Goal: Check status: Check status

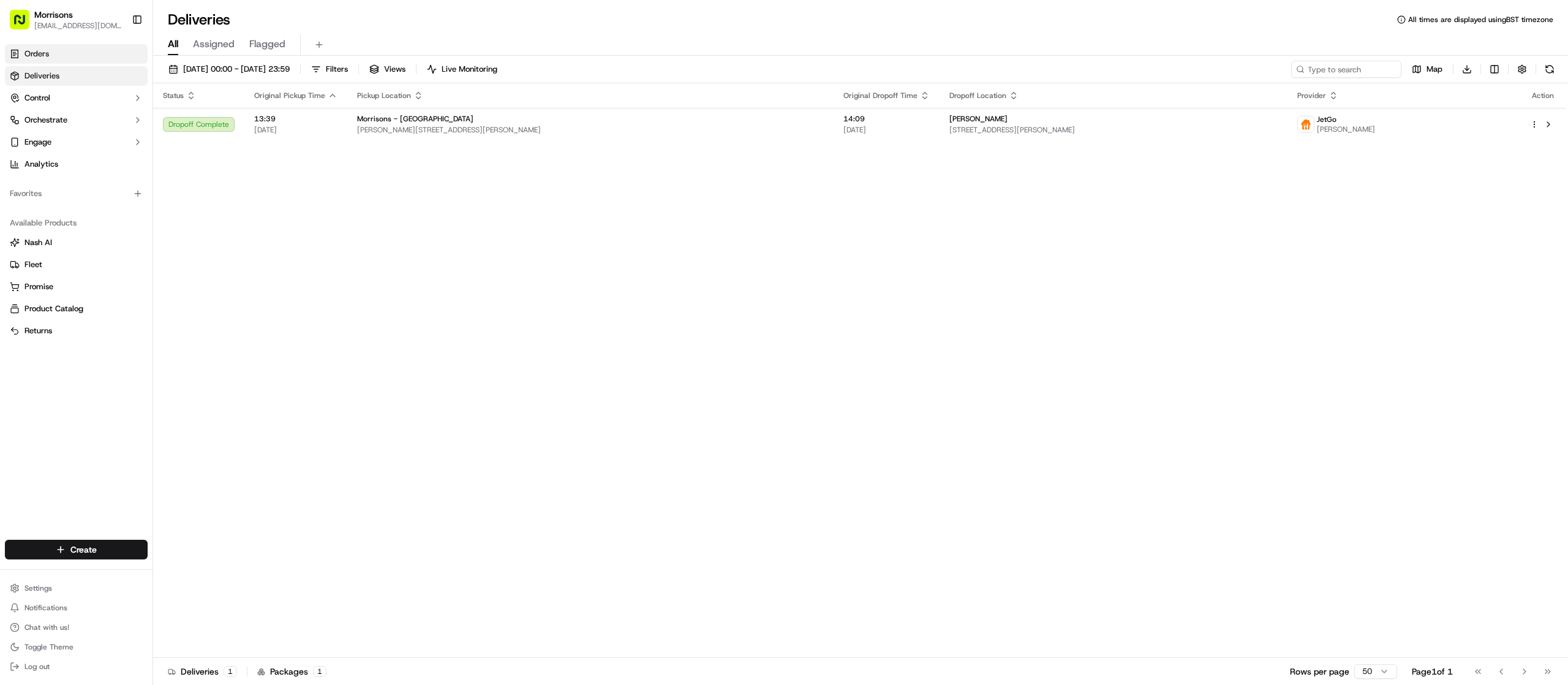
click at [57, 56] on link "Orders" at bounding box center [76, 53] width 142 height 19
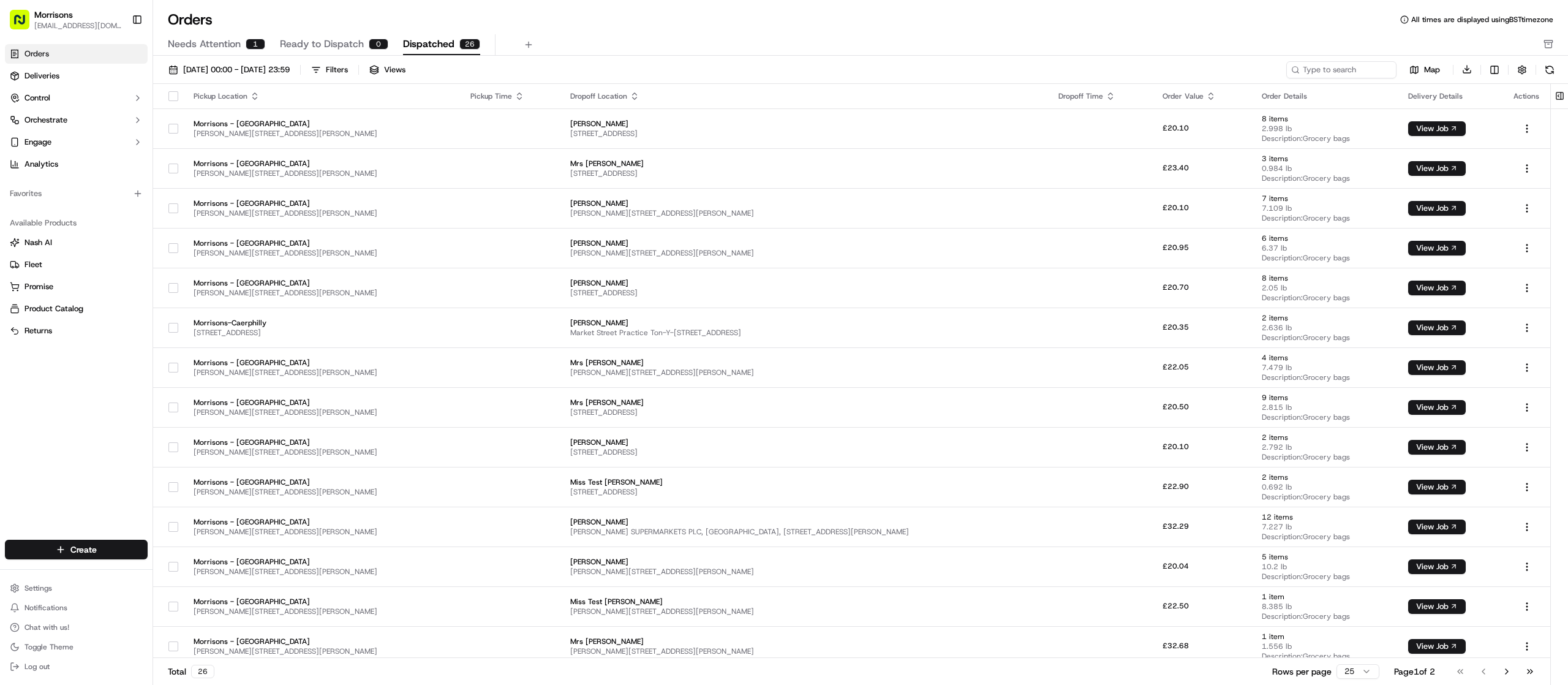
drag, startPoint x: 1567, startPoint y: 223, endPoint x: 1567, endPoint y: 343, distance: 120.0
click at [1567, 243] on div at bounding box center [1560, 386] width 17 height 605
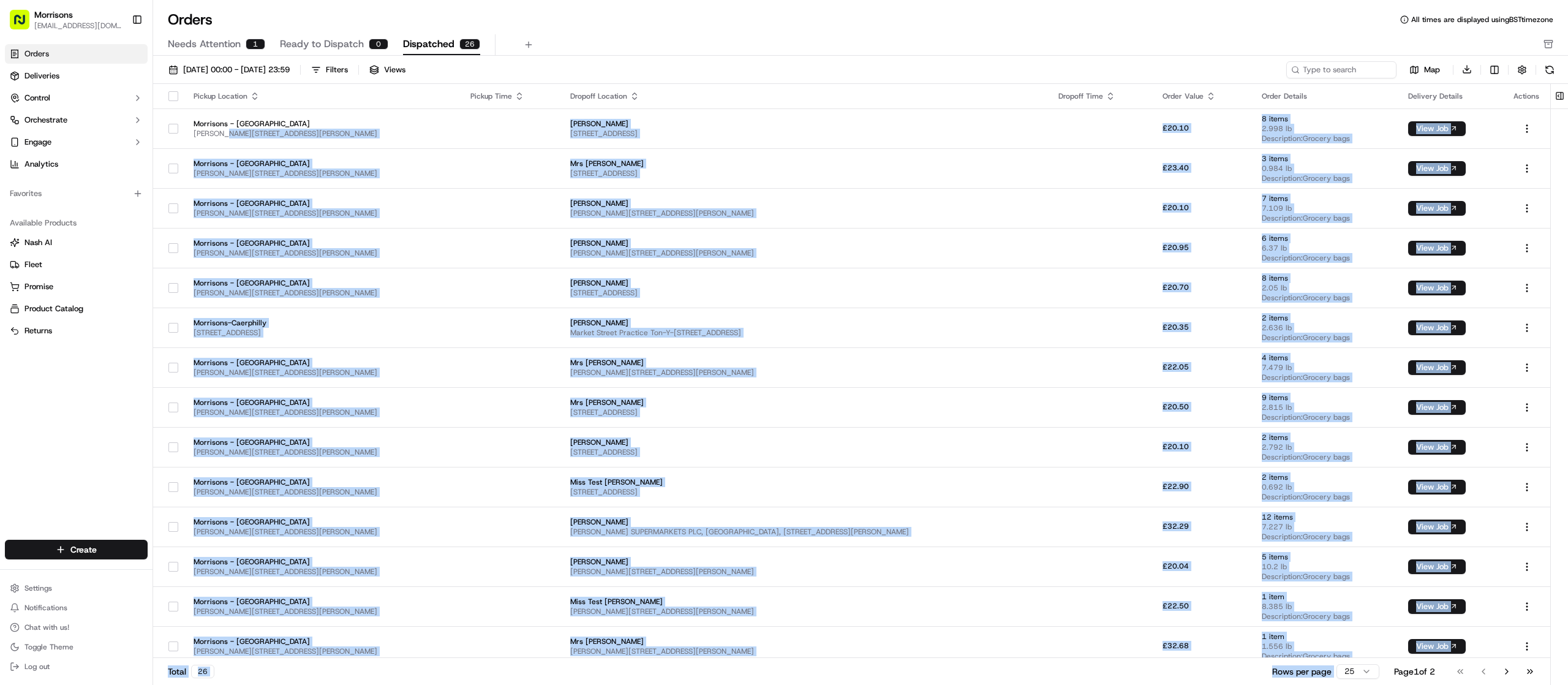
scroll to position [449, 0]
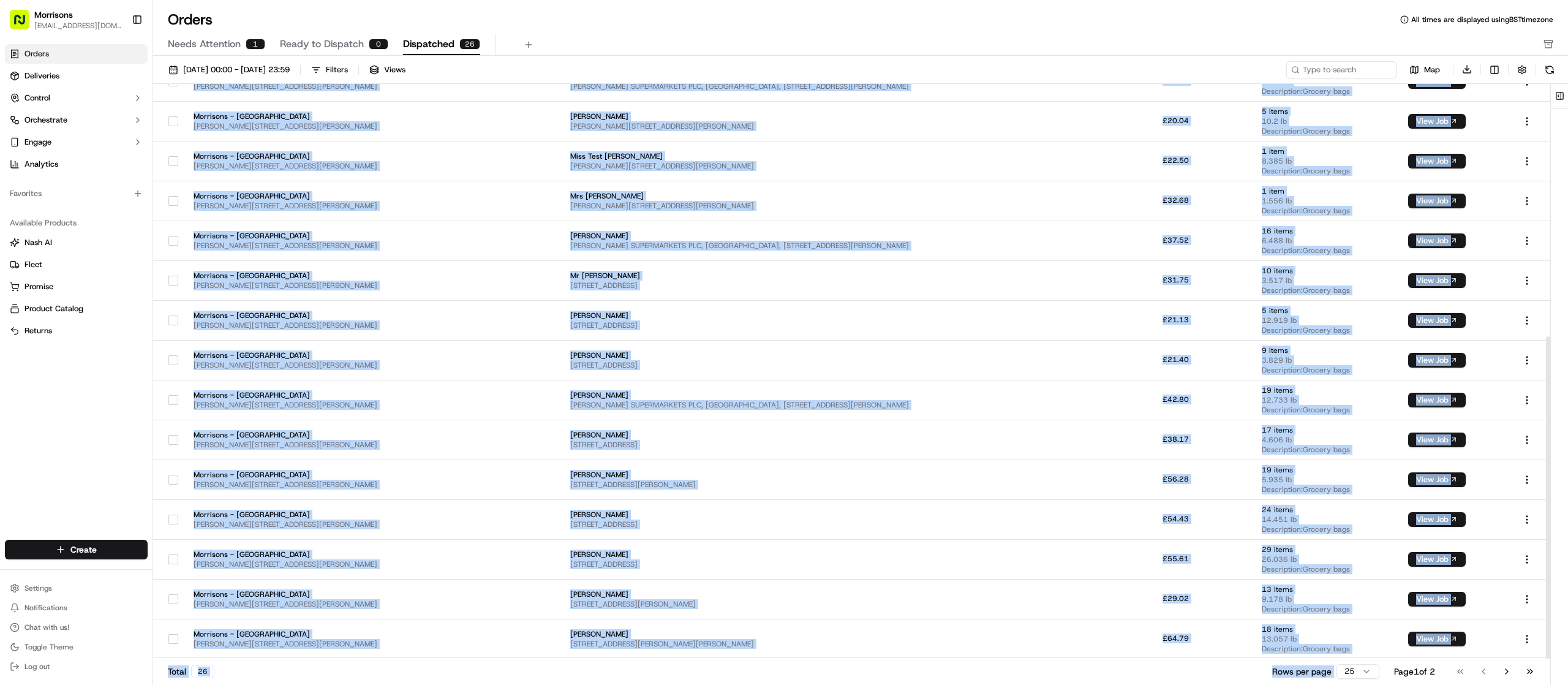
drag, startPoint x: 223, startPoint y: 132, endPoint x: 1326, endPoint y: 732, distance: 1255.6
click at [1326, 684] on html "Morrisons [EMAIL_ADDRESS][DOMAIN_NAME] Toggle Sidebar Orders Deliveries Control…" at bounding box center [784, 342] width 1568 height 685
click at [626, 600] on span "[STREET_ADDRESS][PERSON_NAME]" at bounding box center [805, 604] width 468 height 10
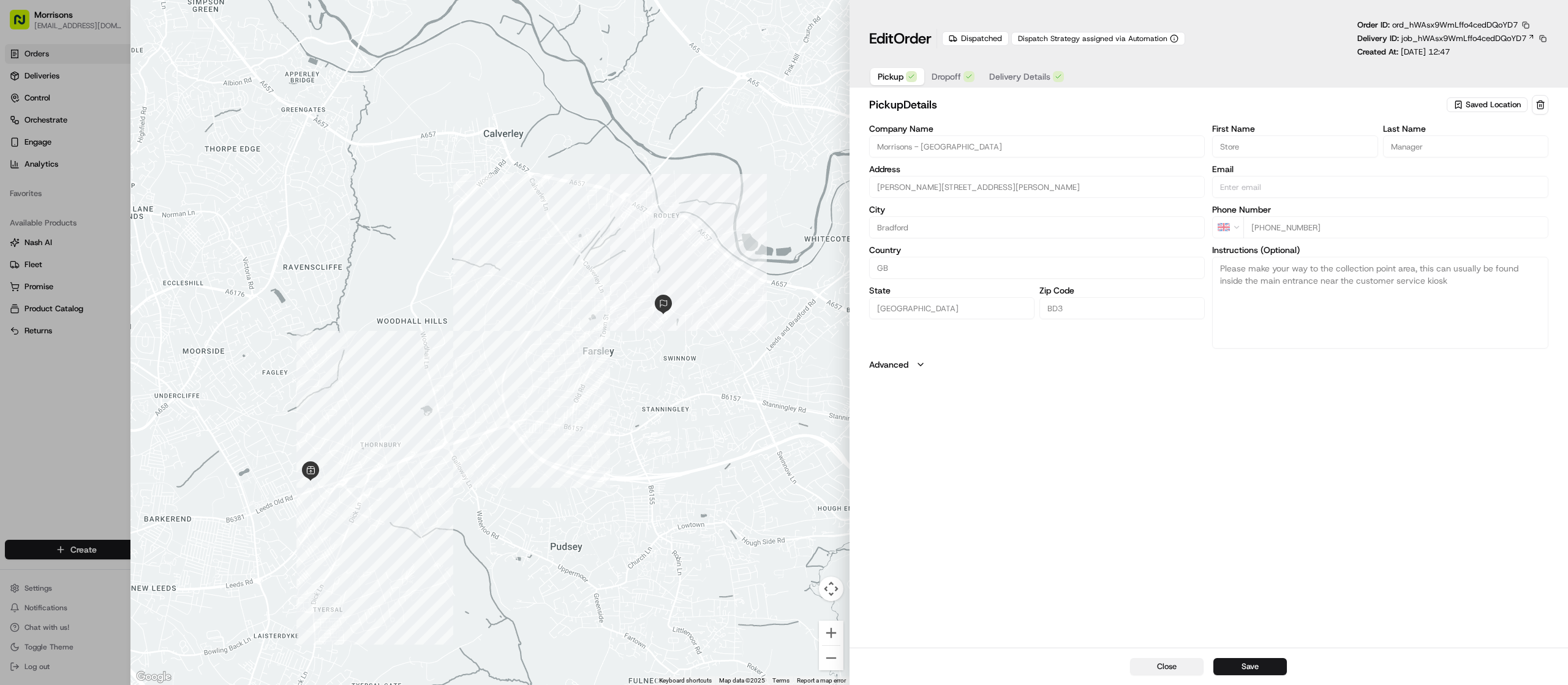
click at [1179, 669] on button "Close" at bounding box center [1167, 666] width 73 height 17
type input "+1"
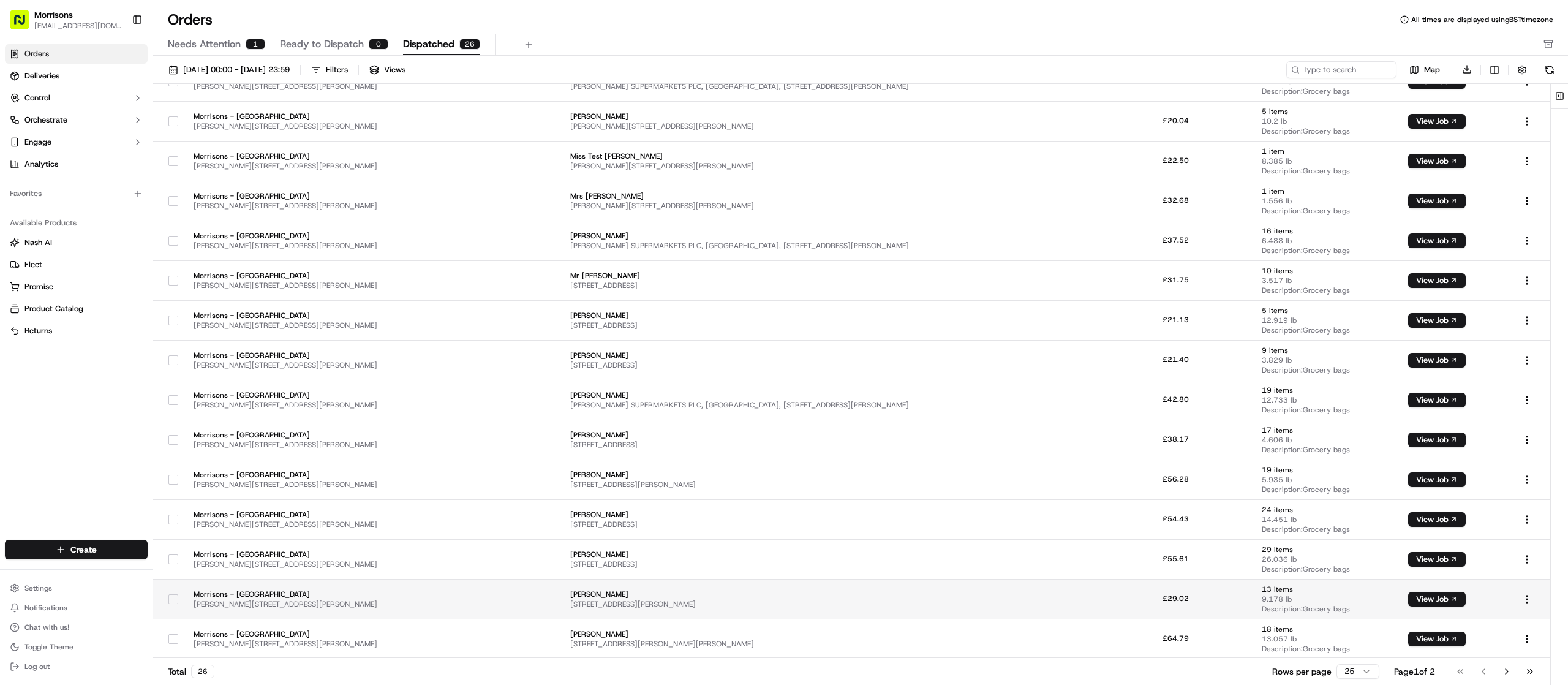
click at [688, 598] on span "[PERSON_NAME]" at bounding box center [805, 594] width 468 height 10
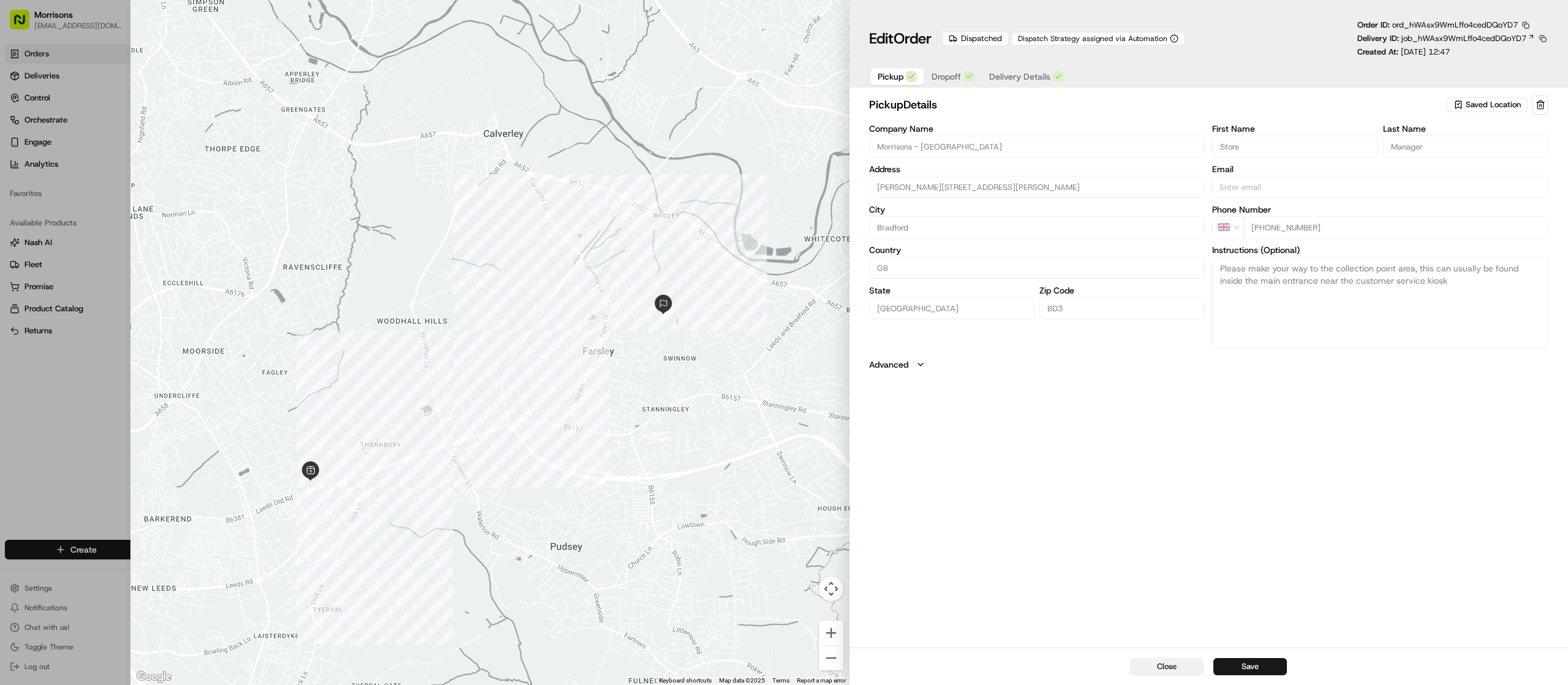
click at [1145, 660] on button "Close" at bounding box center [1167, 666] width 73 height 17
type input "+1"
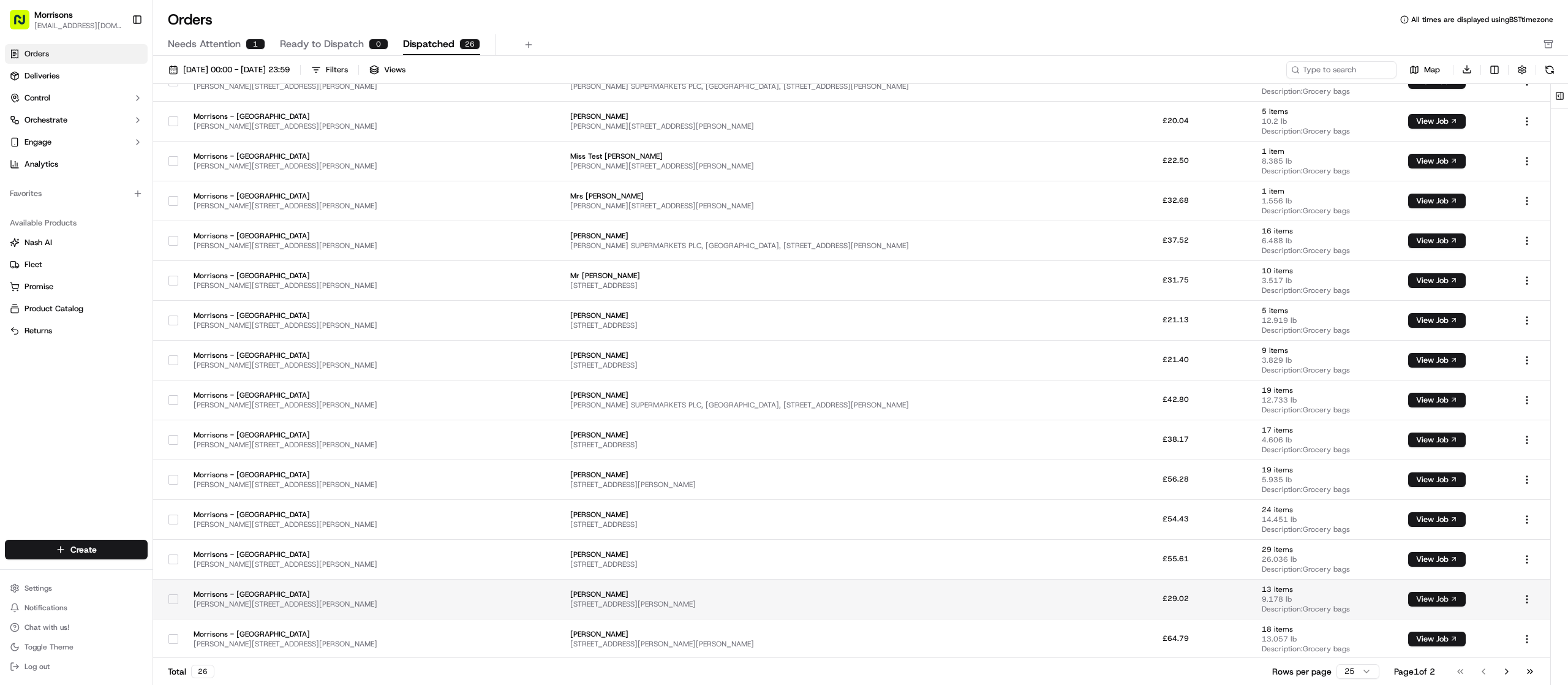
click at [1445, 602] on button "View Job" at bounding box center [1436, 599] width 58 height 15
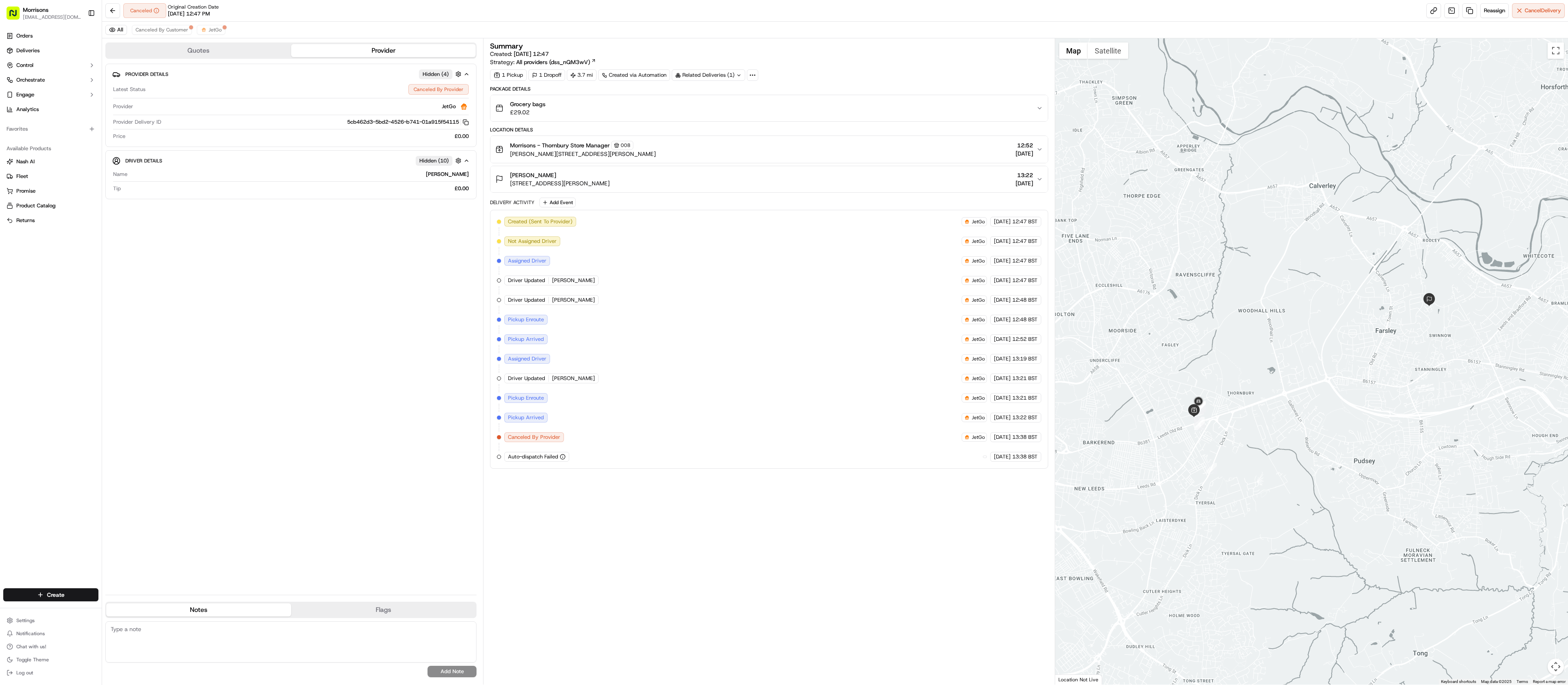
click at [542, 456] on span "Auto-dispatch Failed" at bounding box center [533, 457] width 51 height 7
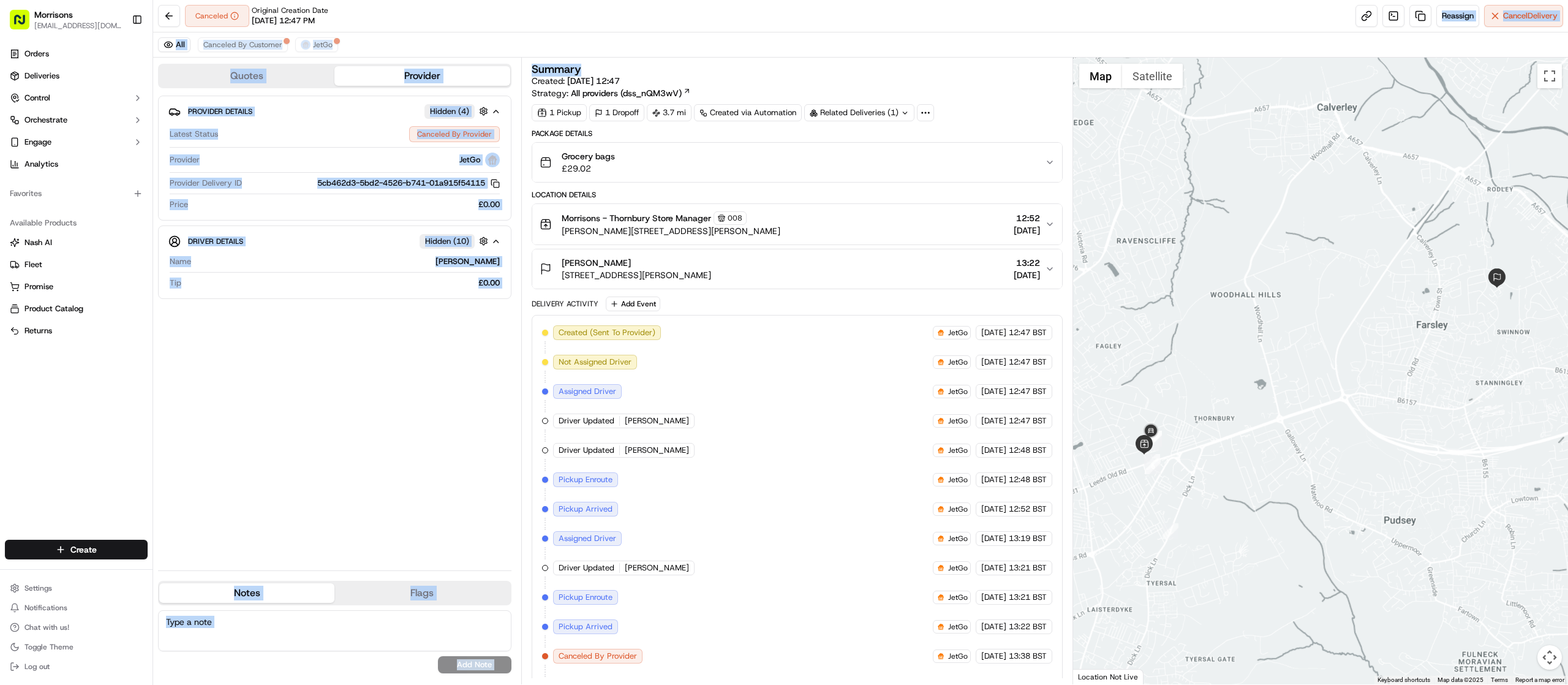
drag, startPoint x: 1014, startPoint y: 95, endPoint x: 1008, endPoint y: 26, distance: 69.3
click at [1008, 26] on div "Canceled Original Creation Date 09/15/2025 12:47 PM Reassign Cancel Delivery Al…" at bounding box center [861, 342] width 1415 height 685
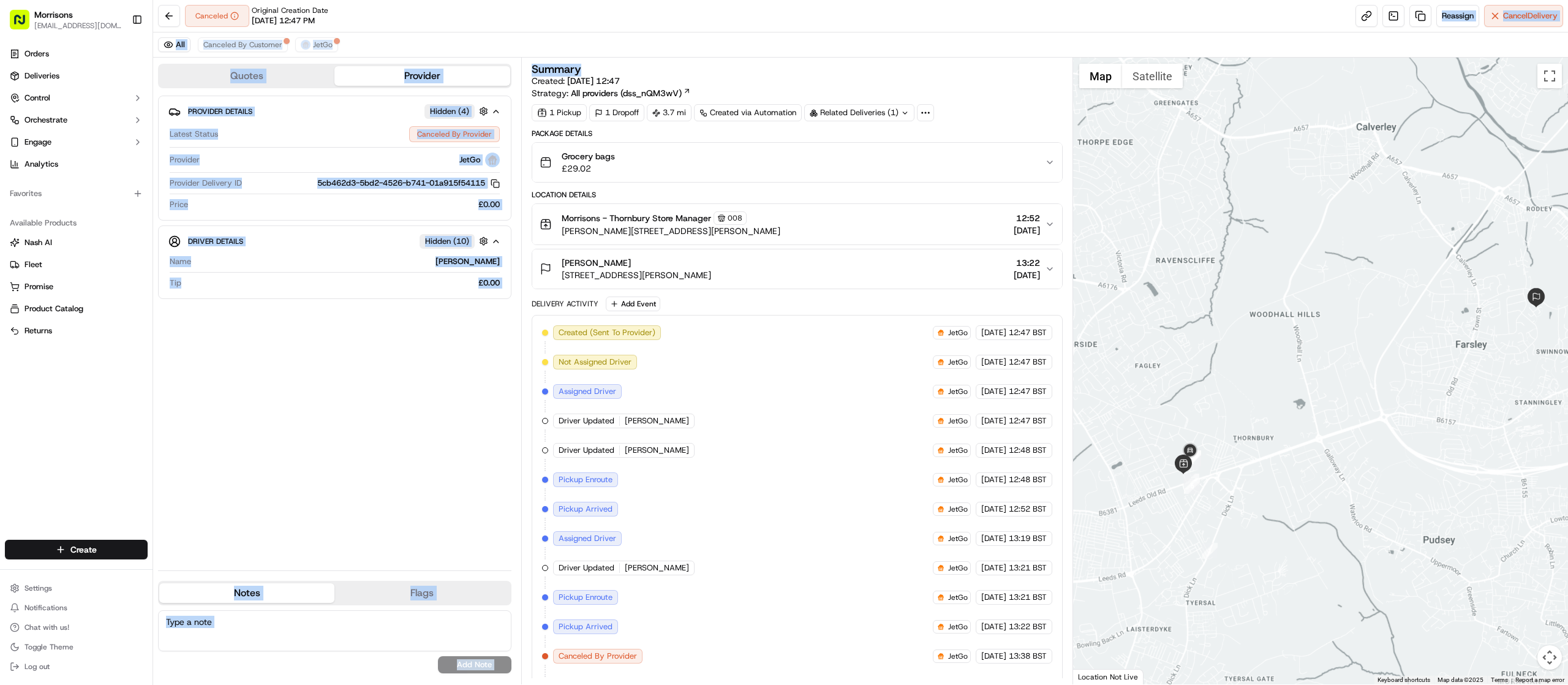
drag, startPoint x: 1173, startPoint y: 369, endPoint x: 1215, endPoint y: 390, distance: 47.0
click at [1215, 390] on div at bounding box center [1321, 371] width 496 height 627
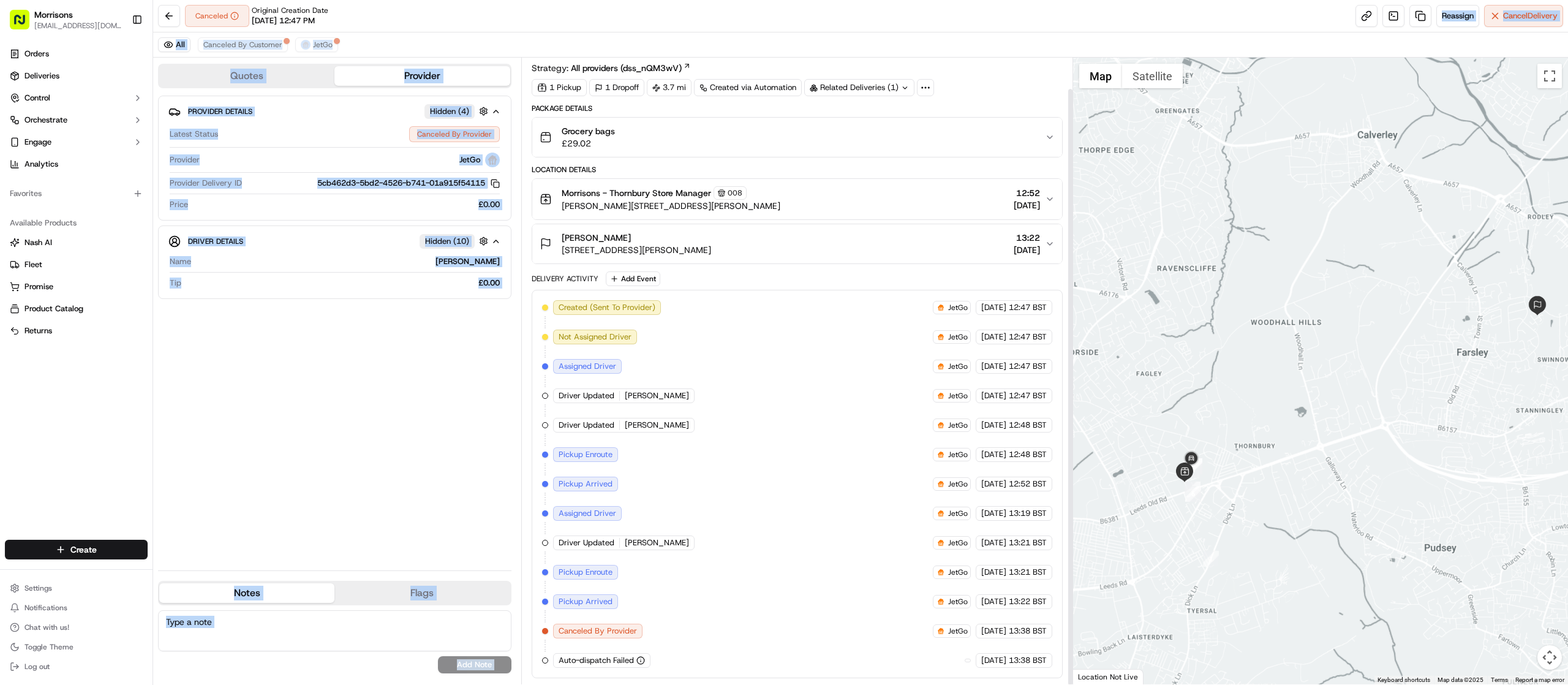
drag, startPoint x: 799, startPoint y: 632, endPoint x: 706, endPoint y: 664, distance: 98.4
click at [778, 684] on html "Morrisons amber.swift@morrisonsplc.co.uk Toggle Sidebar Orders Deliveries Contr…" at bounding box center [784, 342] width 1568 height 685
